Goal: Information Seeking & Learning: Learn about a topic

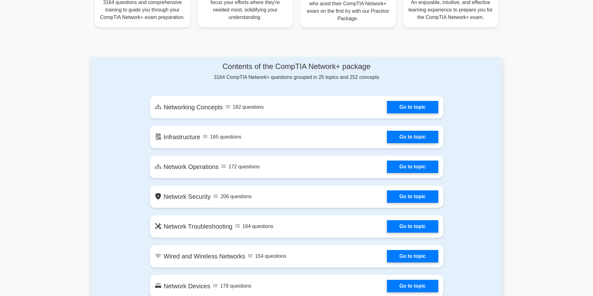
scroll to position [311, 0]
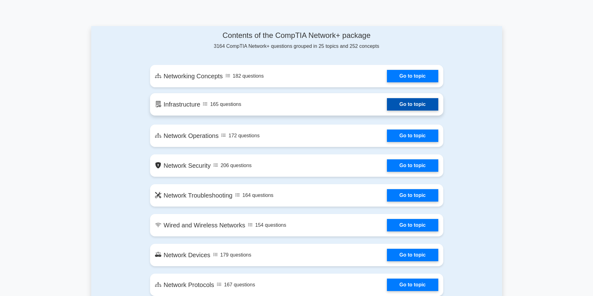
click at [416, 111] on link "Go to topic" at bounding box center [412, 104] width 51 height 12
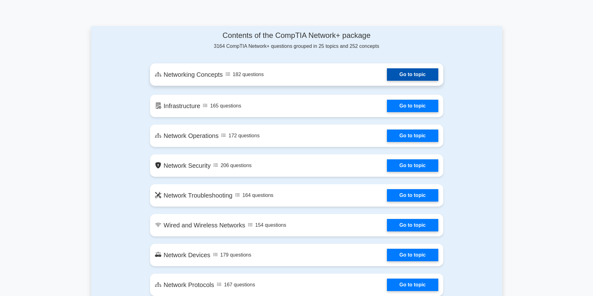
click at [398, 77] on link "Go to topic" at bounding box center [412, 74] width 51 height 12
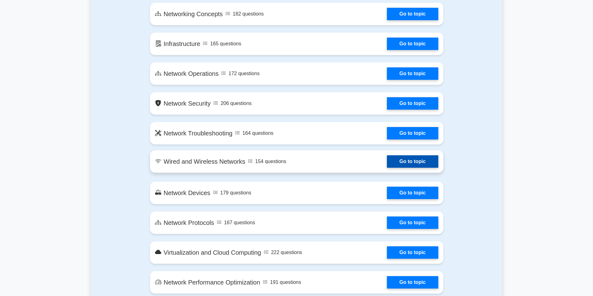
click at [404, 165] on link "Go to topic" at bounding box center [412, 162] width 51 height 12
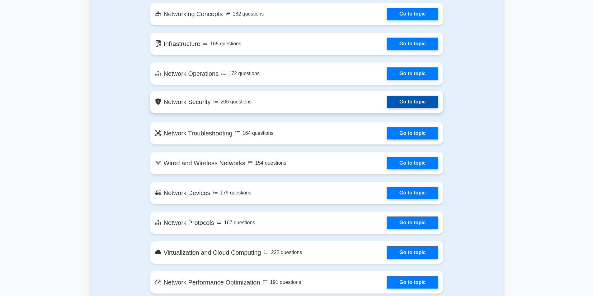
click at [387, 100] on link "Go to topic" at bounding box center [412, 102] width 51 height 12
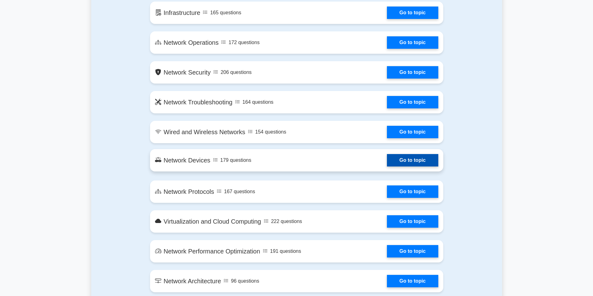
scroll to position [436, 0]
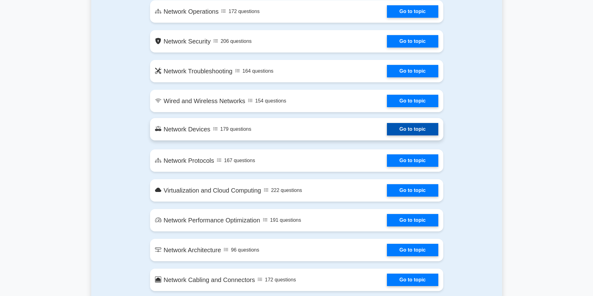
click at [387, 128] on link "Go to topic" at bounding box center [412, 129] width 51 height 12
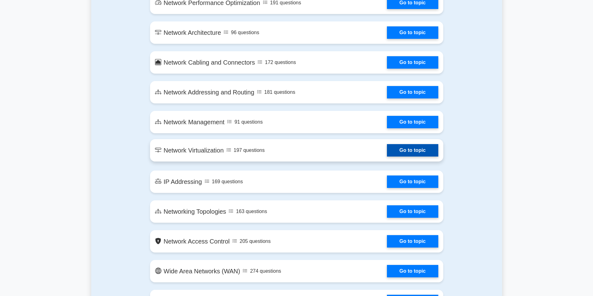
scroll to position [684, 0]
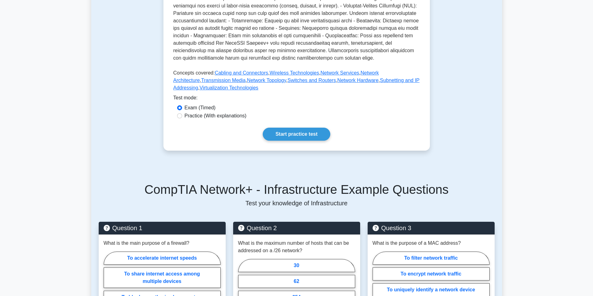
scroll to position [280, 0]
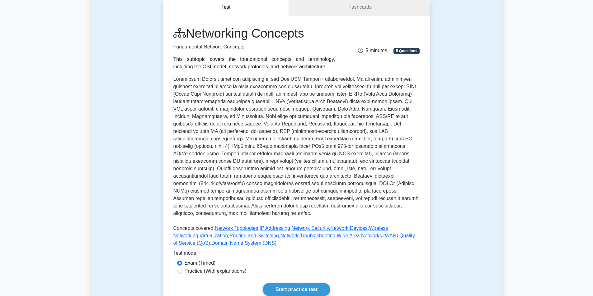
scroll to position [93, 0]
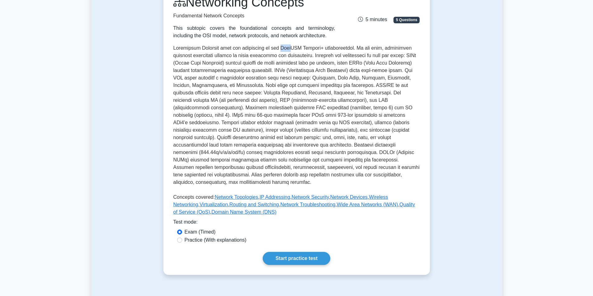
drag, startPoint x: 280, startPoint y: 48, endPoint x: 294, endPoint y: 50, distance: 14.2
click at [294, 50] on p at bounding box center [296, 116] width 246 height 144
click at [297, 49] on p at bounding box center [296, 116] width 246 height 144
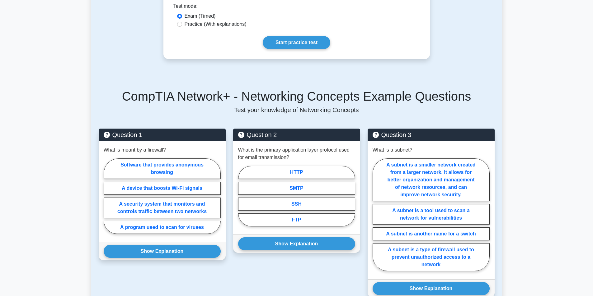
scroll to position [342, 0]
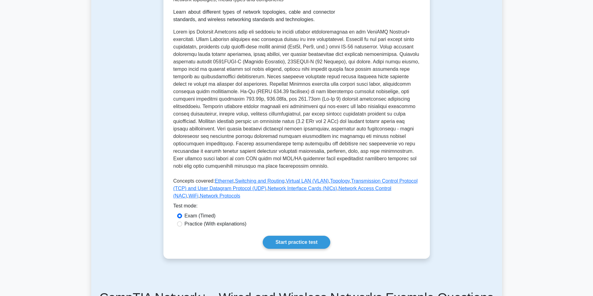
scroll to position [31, 0]
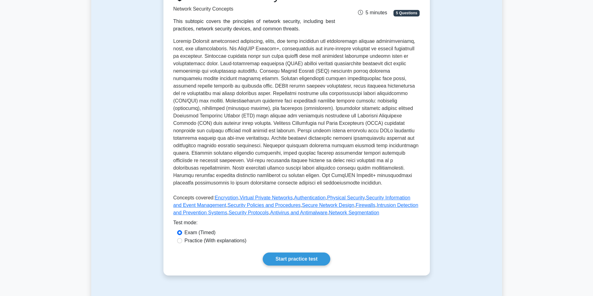
scroll to position [104, 0]
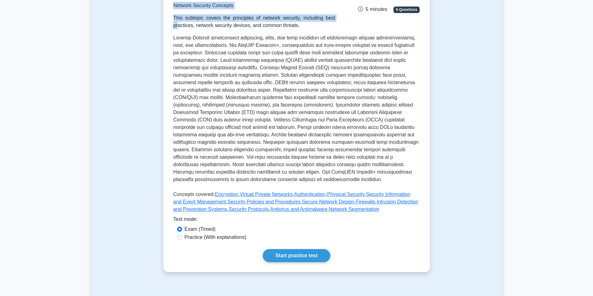
drag, startPoint x: 174, startPoint y: 7, endPoint x: 247, endPoint y: 17, distance: 73.8
click at [247, 17] on div "Network Security Network Security Concepts This subtopic covers the principles …" at bounding box center [254, 6] width 169 height 45
click at [247, 17] on div "This subtopic covers the principles of network security, including best practic…" at bounding box center [254, 21] width 162 height 15
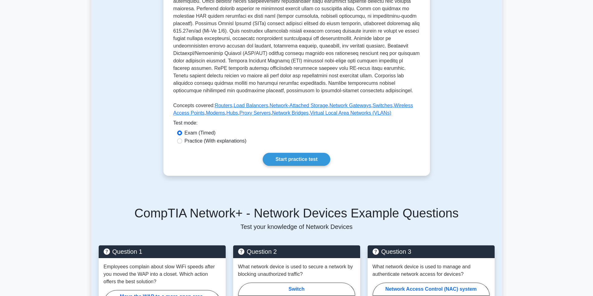
scroll to position [156, 0]
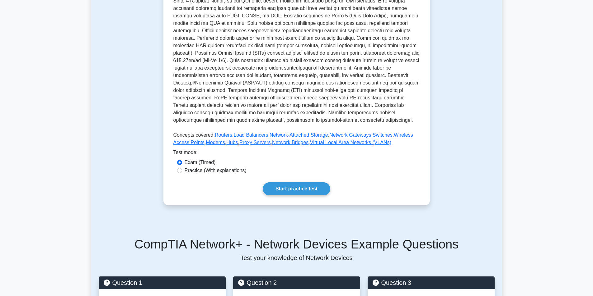
click at [199, 167] on label "Practice (With explanations)" at bounding box center [215, 170] width 62 height 7
click at [182, 168] on input "Practice (With explanations)" at bounding box center [179, 170] width 5 height 5
radio input "true"
click at [284, 183] on link "Start practice test" at bounding box center [297, 189] width 68 height 13
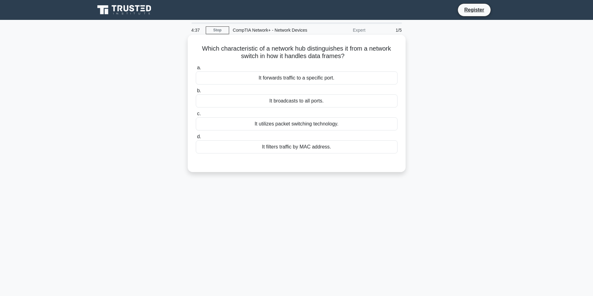
click at [295, 74] on div "It forwards traffic to a specific port." at bounding box center [297, 78] width 202 height 13
click at [196, 70] on input "a. It forwards traffic to a specific port." at bounding box center [196, 68] width 0 height 4
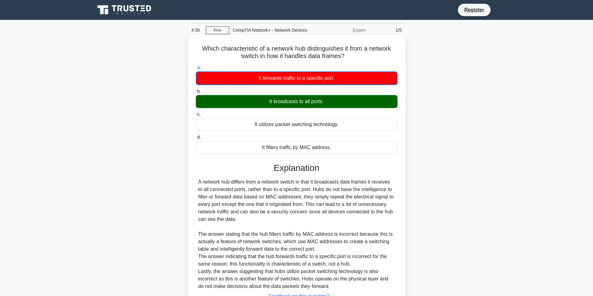
click at [332, 102] on div "It broadcasts to all ports." at bounding box center [297, 101] width 202 height 13
click at [196, 94] on input "b. It broadcasts to all ports." at bounding box center [196, 92] width 0 height 4
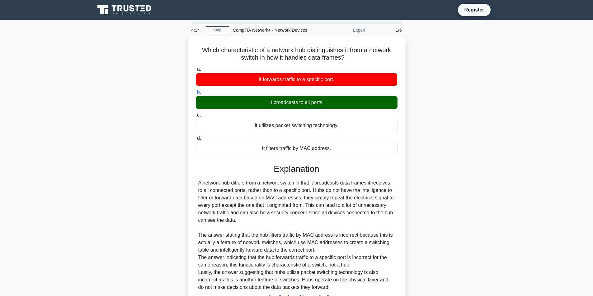
click at [405, 107] on div "Which characteristic of a network hub distinguishes it from a network switch in…" at bounding box center [296, 189] width 411 height 307
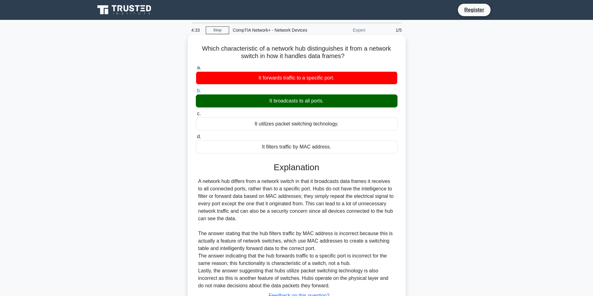
scroll to position [50, 0]
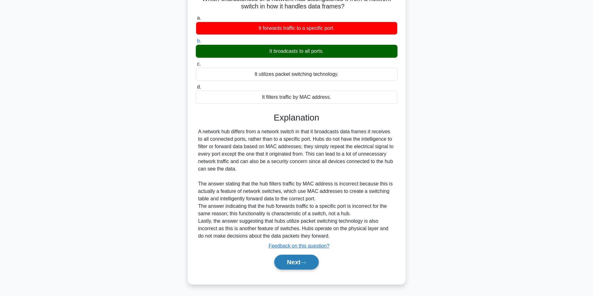
click at [300, 263] on button "Next" at bounding box center [296, 262] width 44 height 15
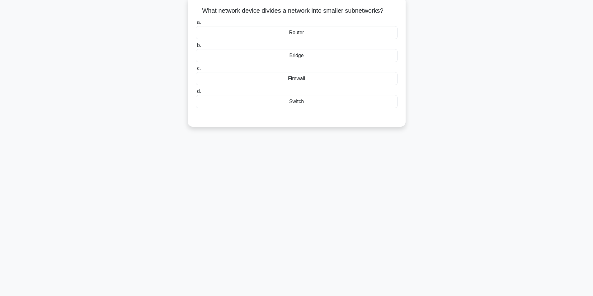
scroll to position [40, 0]
click at [301, 56] on div "Bridge" at bounding box center [297, 54] width 202 height 13
click at [196, 46] on input "b. Bridge" at bounding box center [196, 44] width 0 height 4
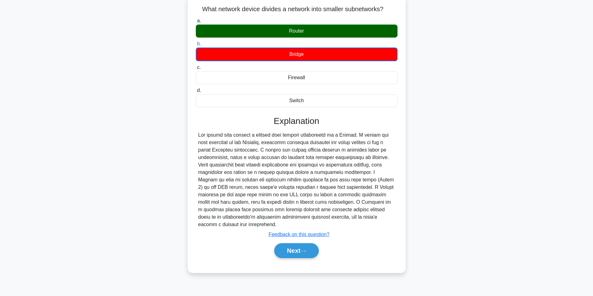
click at [309, 30] on div "Router" at bounding box center [297, 31] width 202 height 13
click at [196, 23] on input "a. Router" at bounding box center [196, 21] width 0 height 4
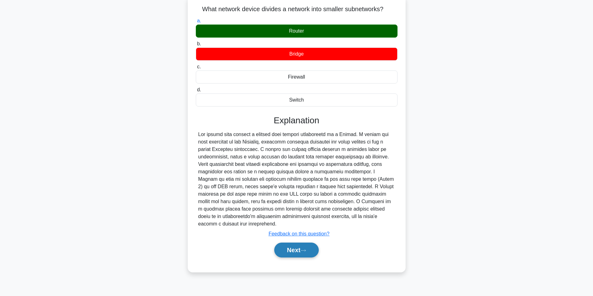
click at [297, 245] on button "Next" at bounding box center [296, 250] width 44 height 15
